Goal: Information Seeking & Learning: Learn about a topic

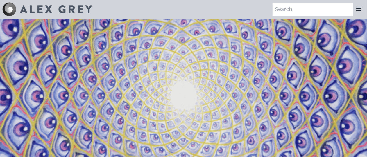
click at [74, 10] on img at bounding box center [56, 9] width 72 height 8
click at [299, 11] on input "search" at bounding box center [313, 9] width 80 height 13
click at [358, 10] on icon at bounding box center [359, 8] width 5 height 3
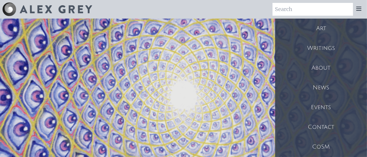
click at [338, 33] on div "Art" at bounding box center [321, 29] width 92 height 20
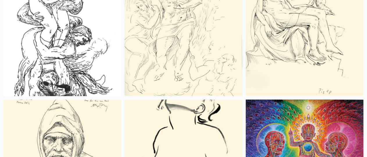
scroll to position [4207, 0]
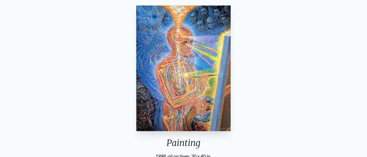
scroll to position [49, 0]
click at [159, 75] on img "12 / 14" at bounding box center [183, 69] width 94 height 126
